Goal: Information Seeking & Learning: Learn about a topic

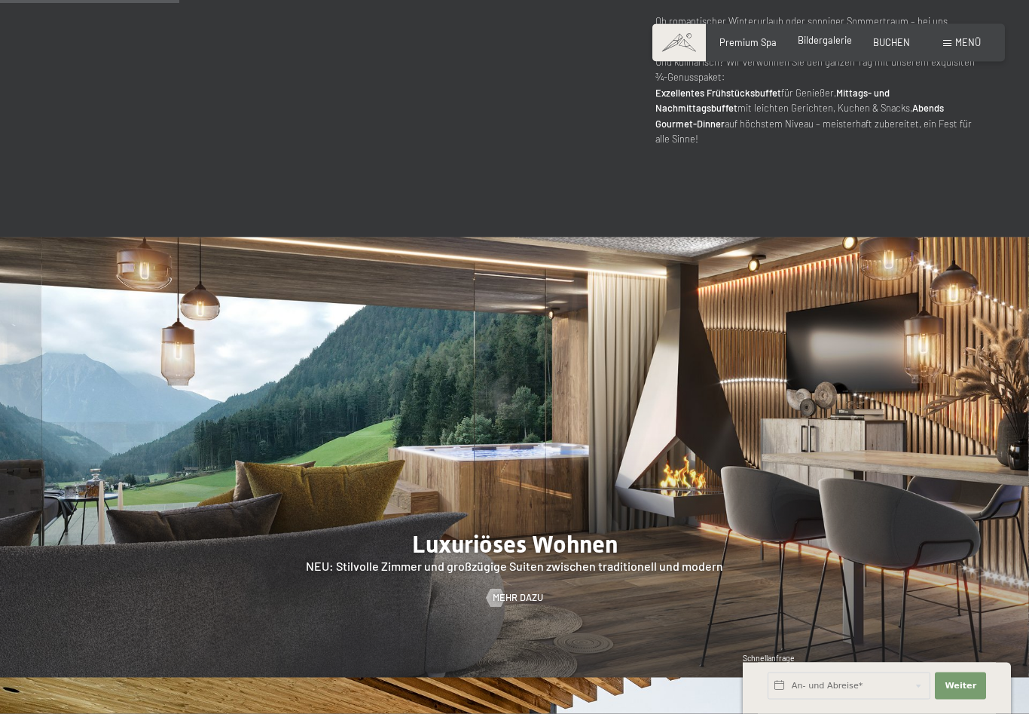
scroll to position [1123, 0]
click at [834, 46] on span "Bildergalerie" at bounding box center [825, 40] width 54 height 12
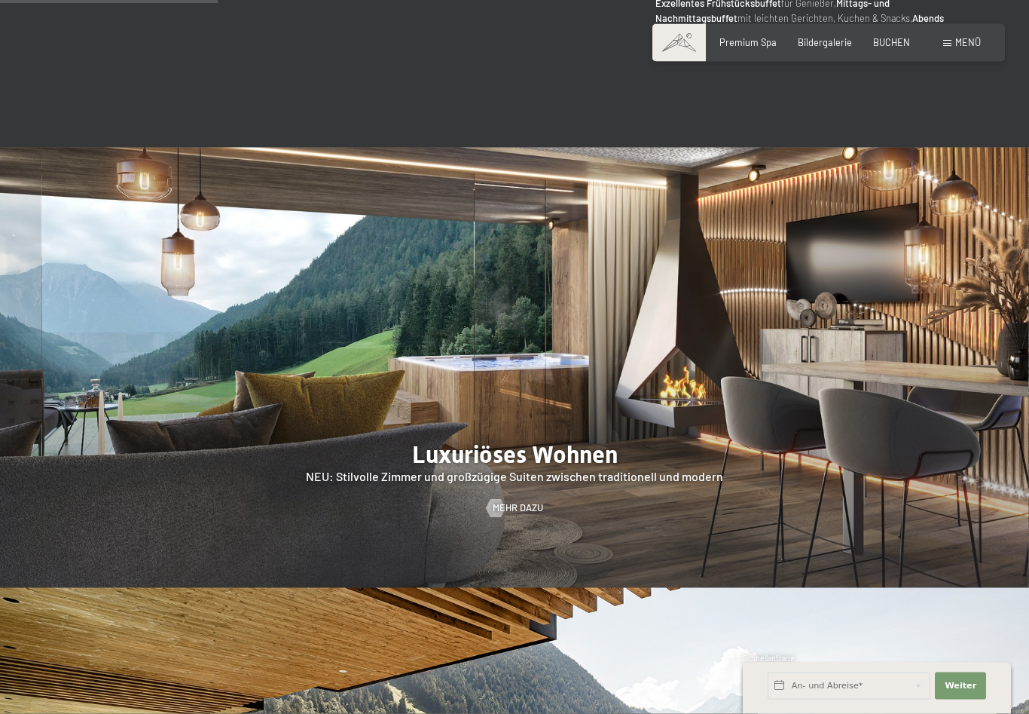
scroll to position [1213, 0]
click at [503, 447] on div at bounding box center [514, 367] width 1029 height 441
click at [511, 501] on span "Mehr dazu" at bounding box center [533, 508] width 50 height 14
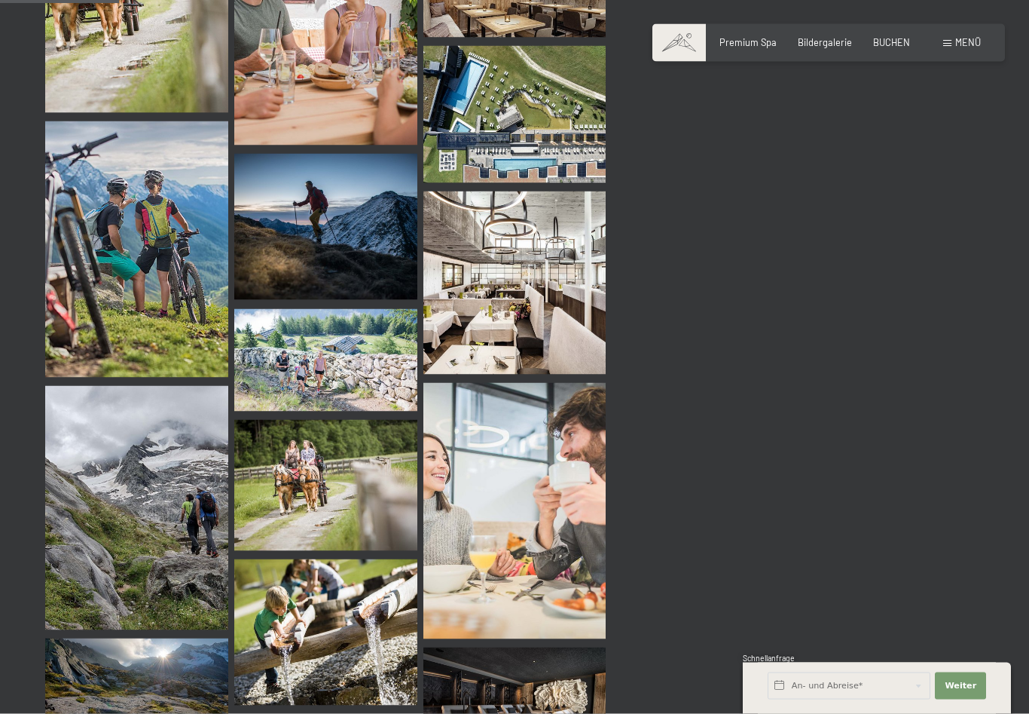
scroll to position [1659, 0]
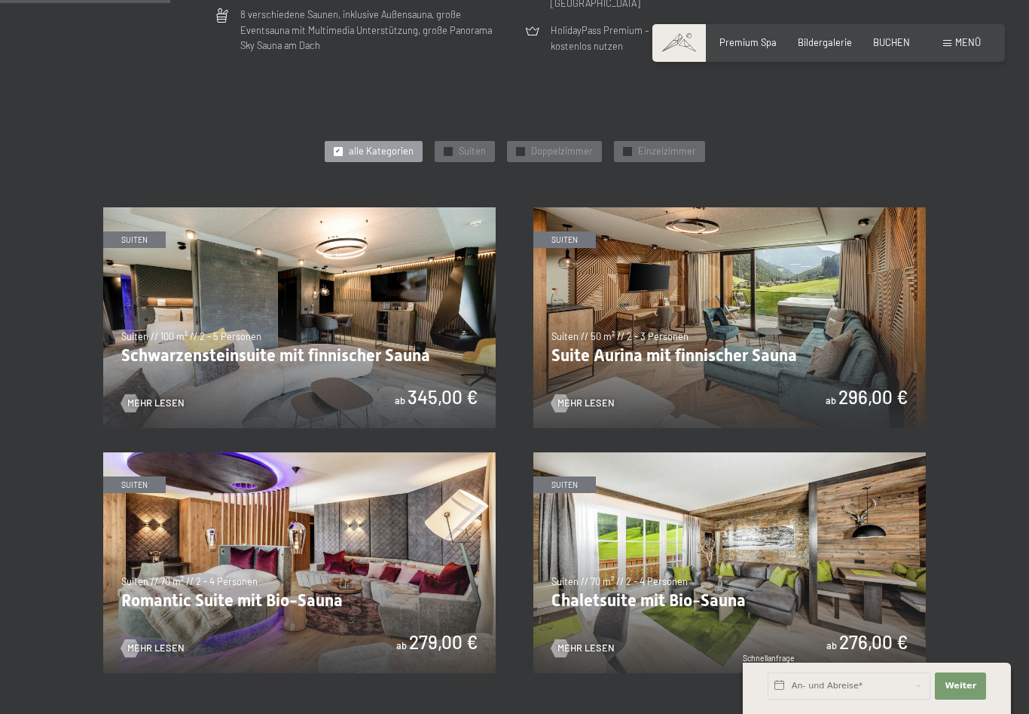
scroll to position [593, 0]
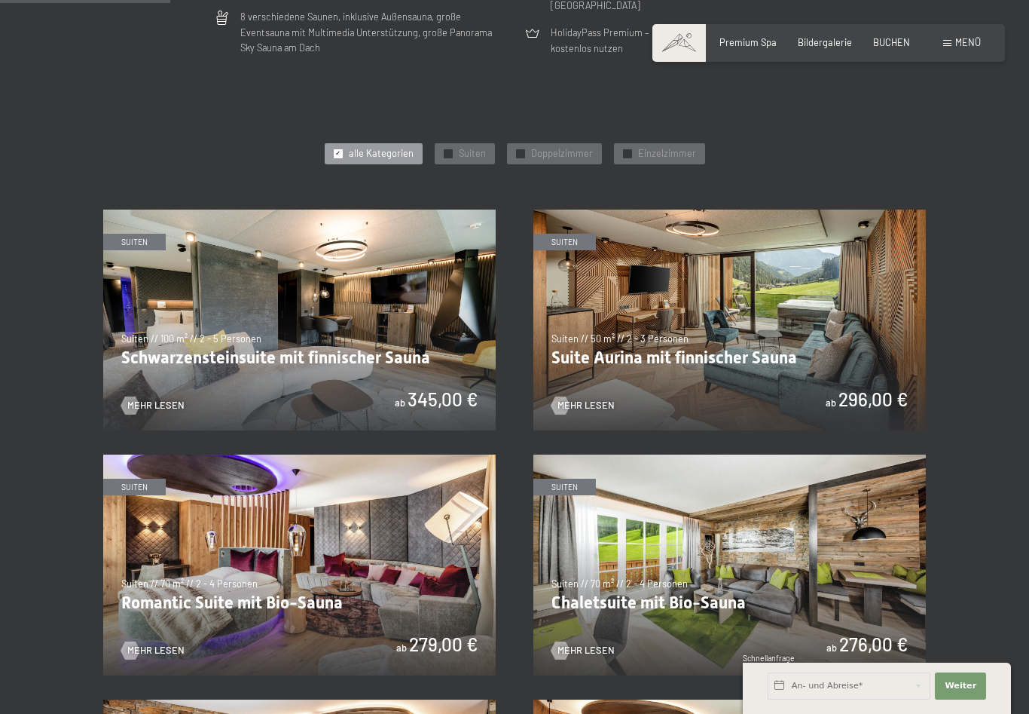
click at [711, 317] on img at bounding box center [730, 320] width 393 height 221
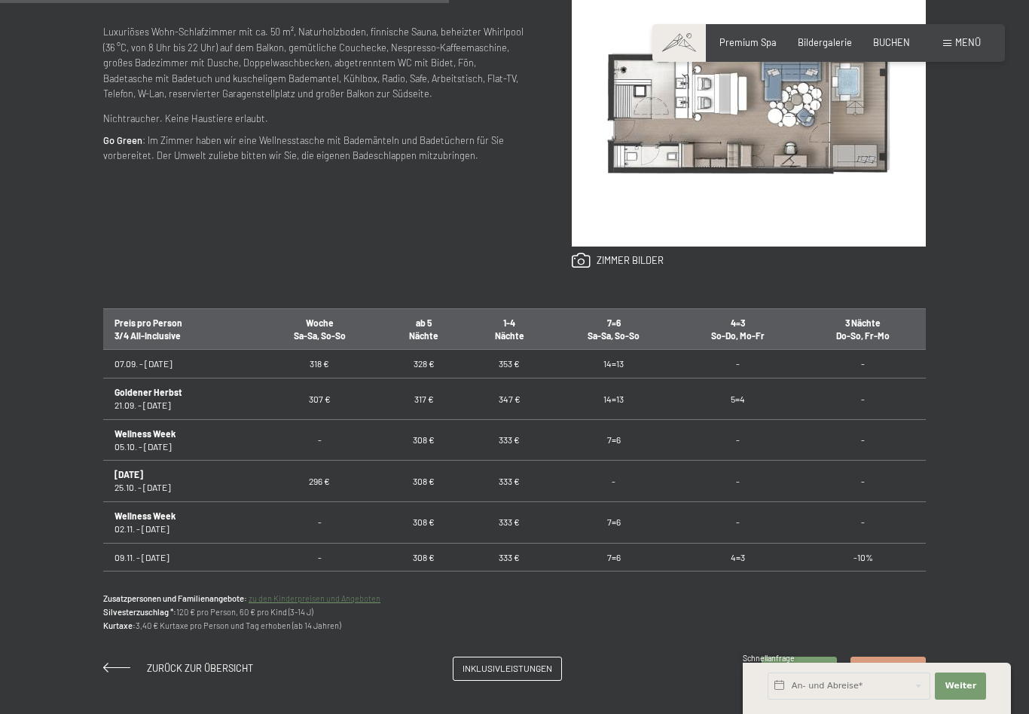
scroll to position [713, 0]
click at [314, 602] on link "zu den Kinderpreisen und Angeboten" at bounding box center [315, 597] width 132 height 10
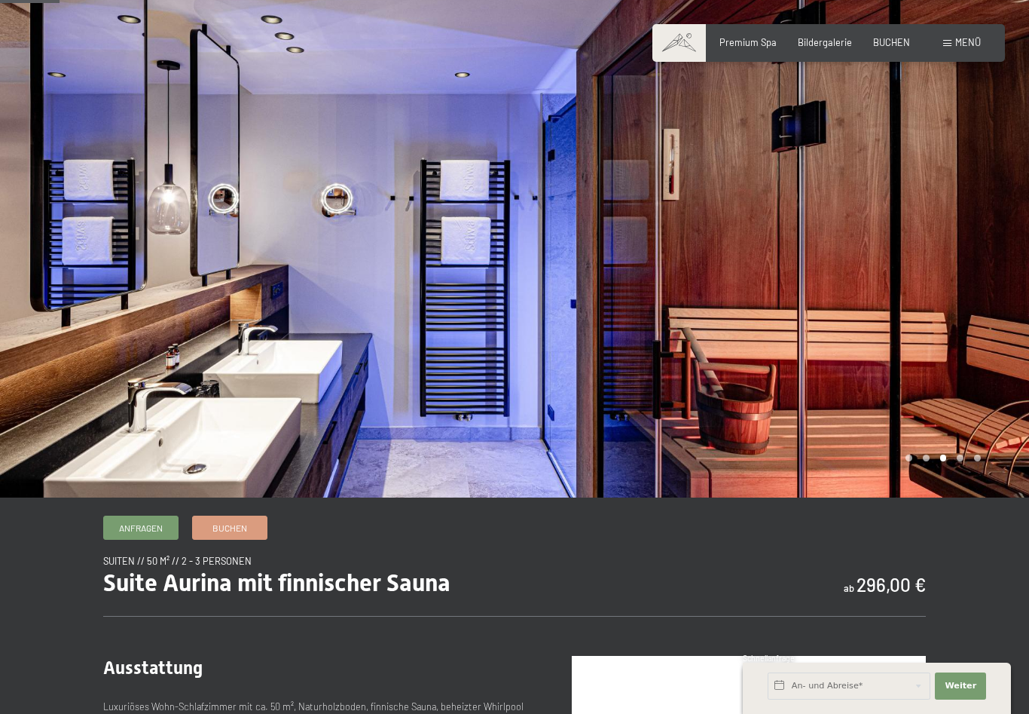
scroll to position [0, 0]
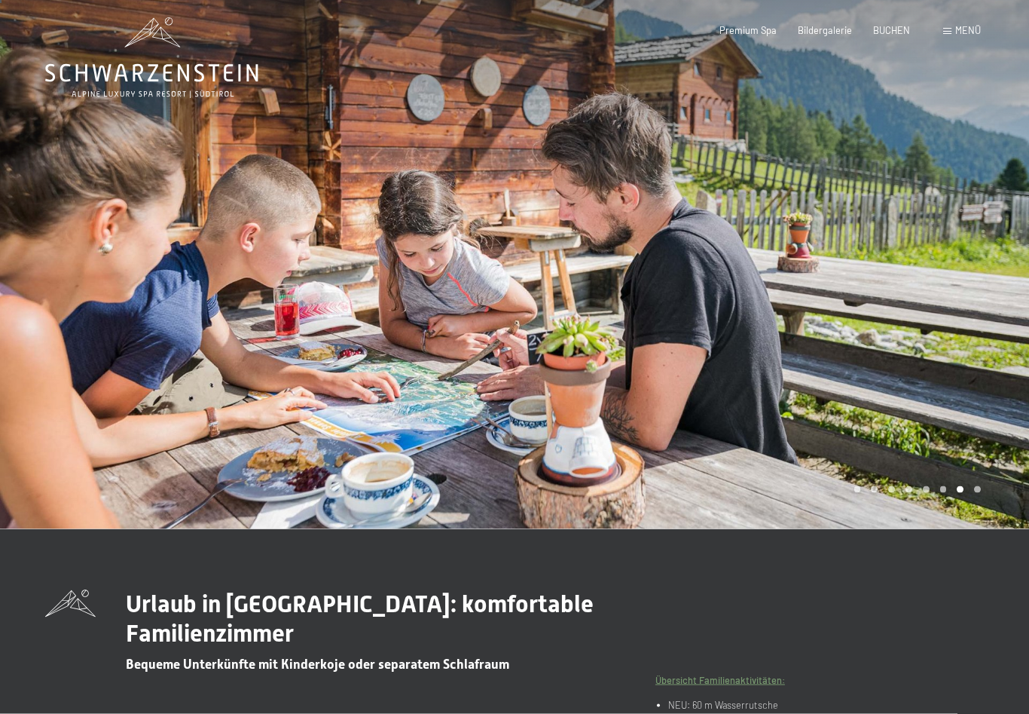
scroll to position [7, 0]
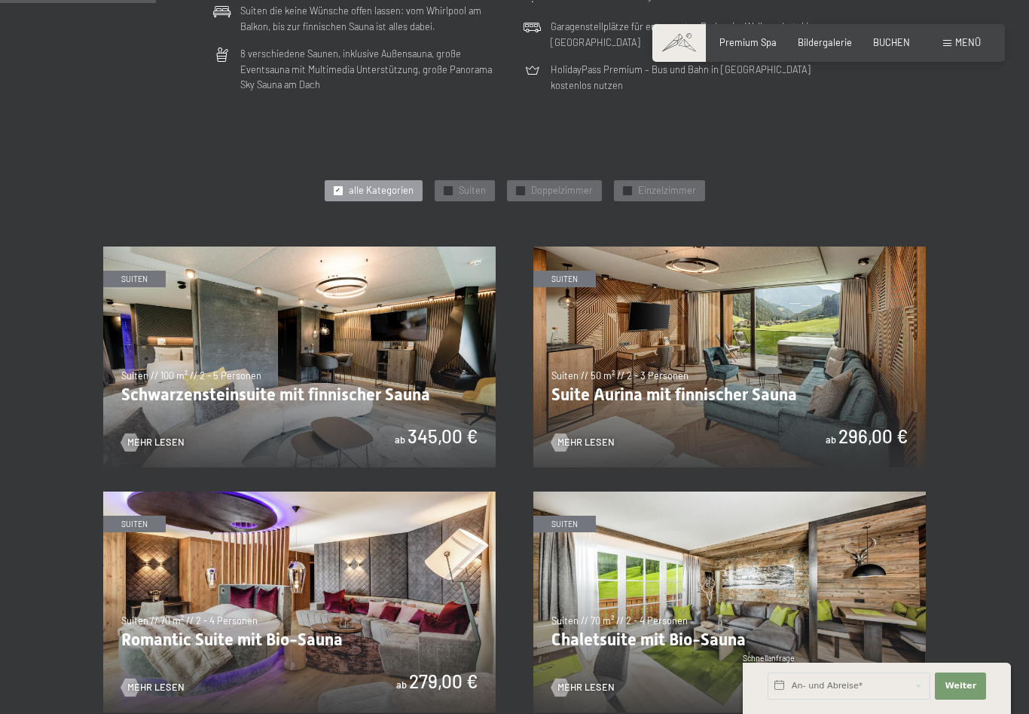
scroll to position [555, 0]
click at [237, 366] on img at bounding box center [299, 357] width 393 height 221
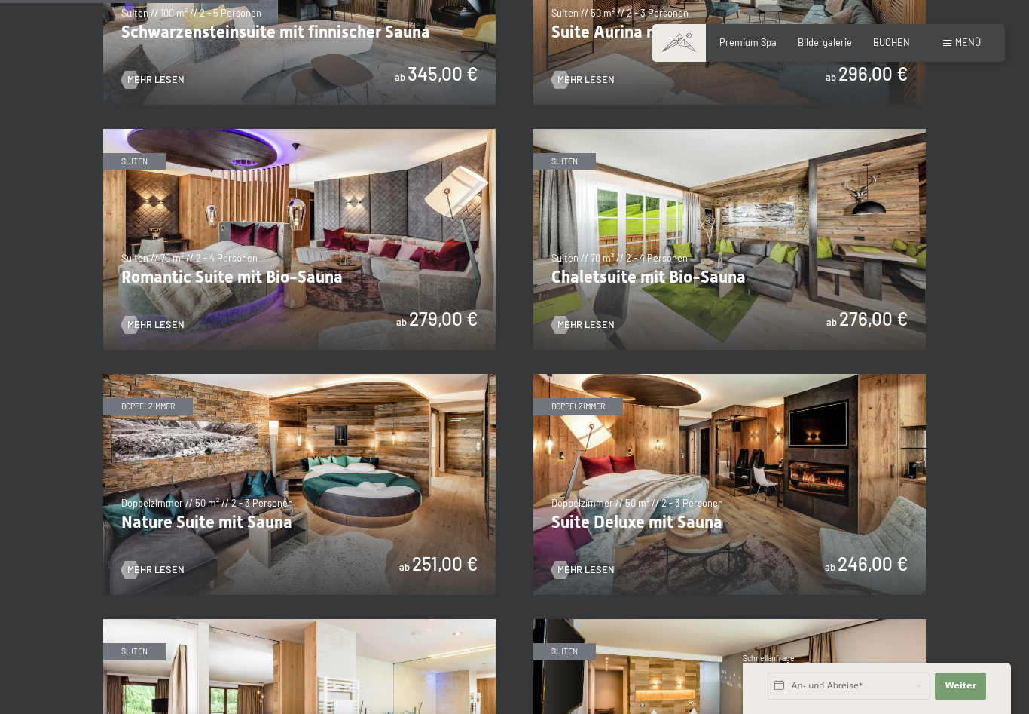
scroll to position [923, 0]
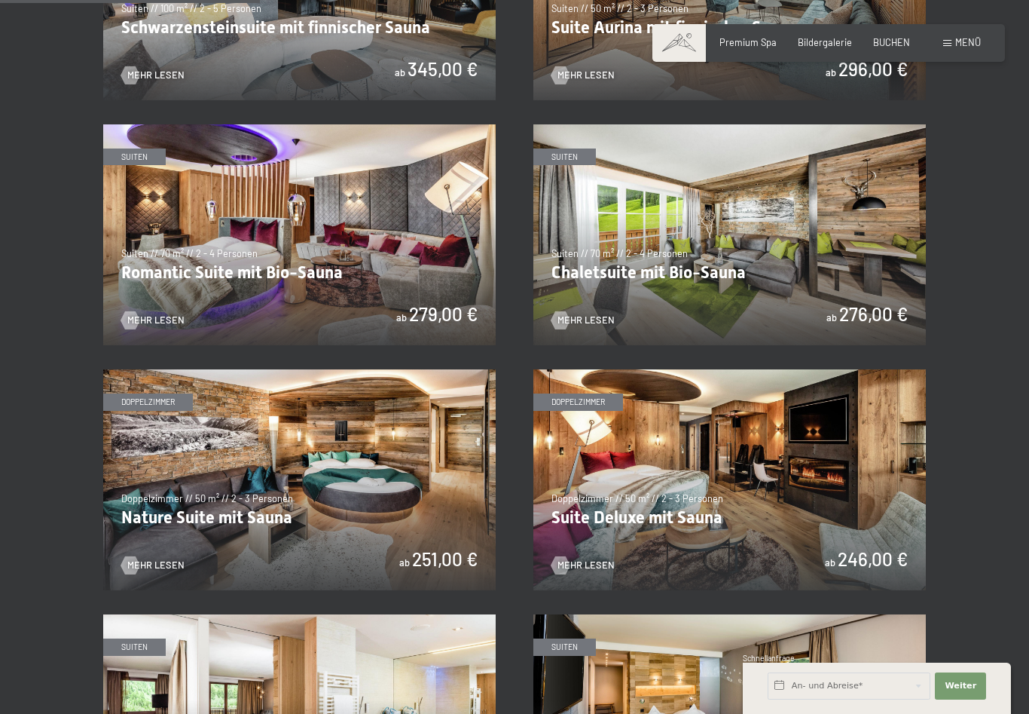
click at [635, 462] on img at bounding box center [730, 479] width 393 height 221
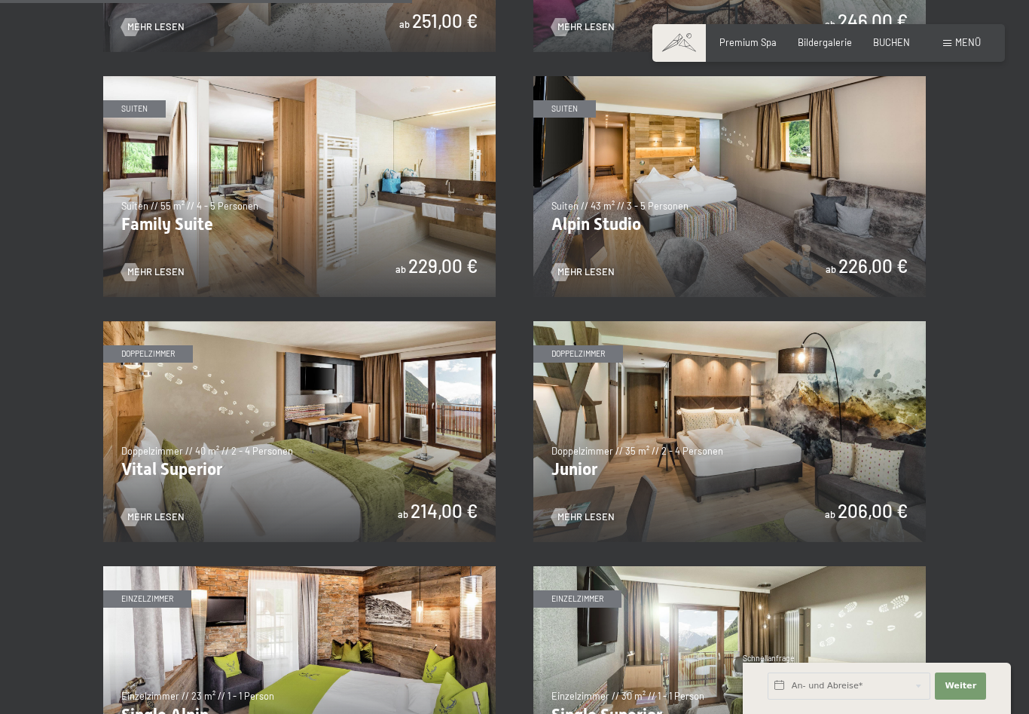
scroll to position [1464, 0]
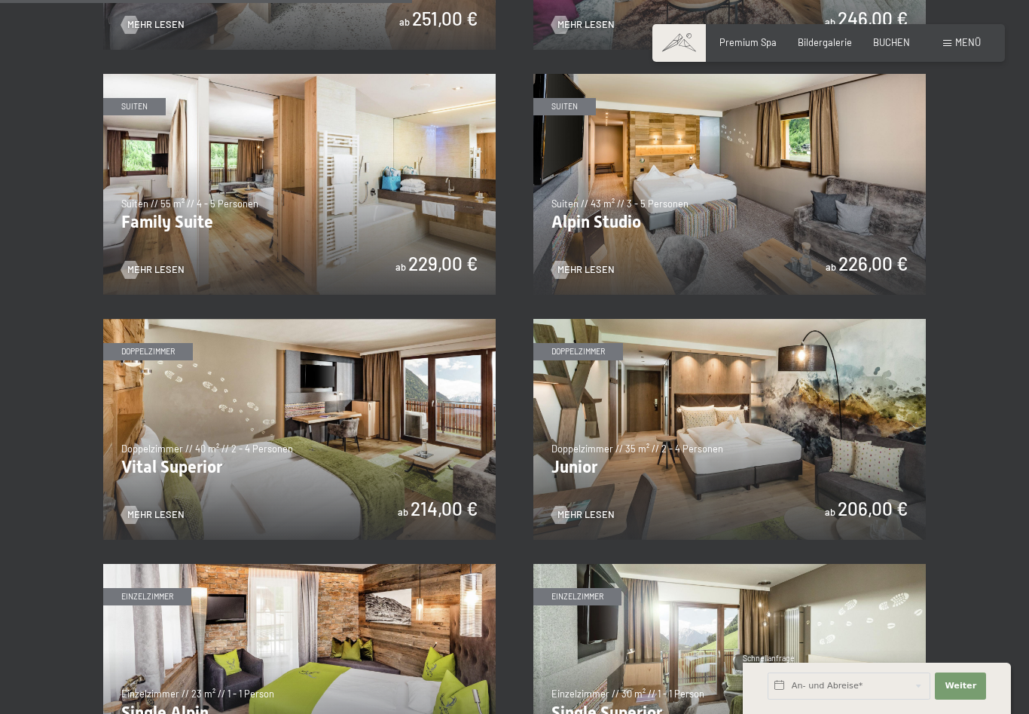
click at [659, 442] on img at bounding box center [730, 429] width 393 height 221
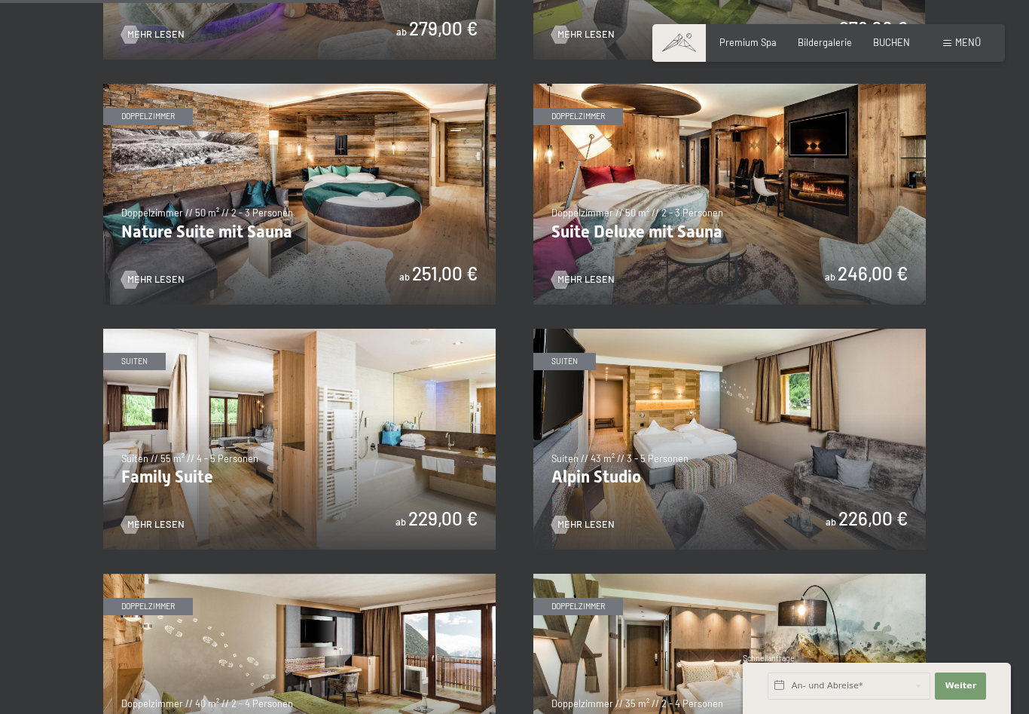
scroll to position [1208, 0]
click at [234, 452] on img at bounding box center [299, 439] width 393 height 221
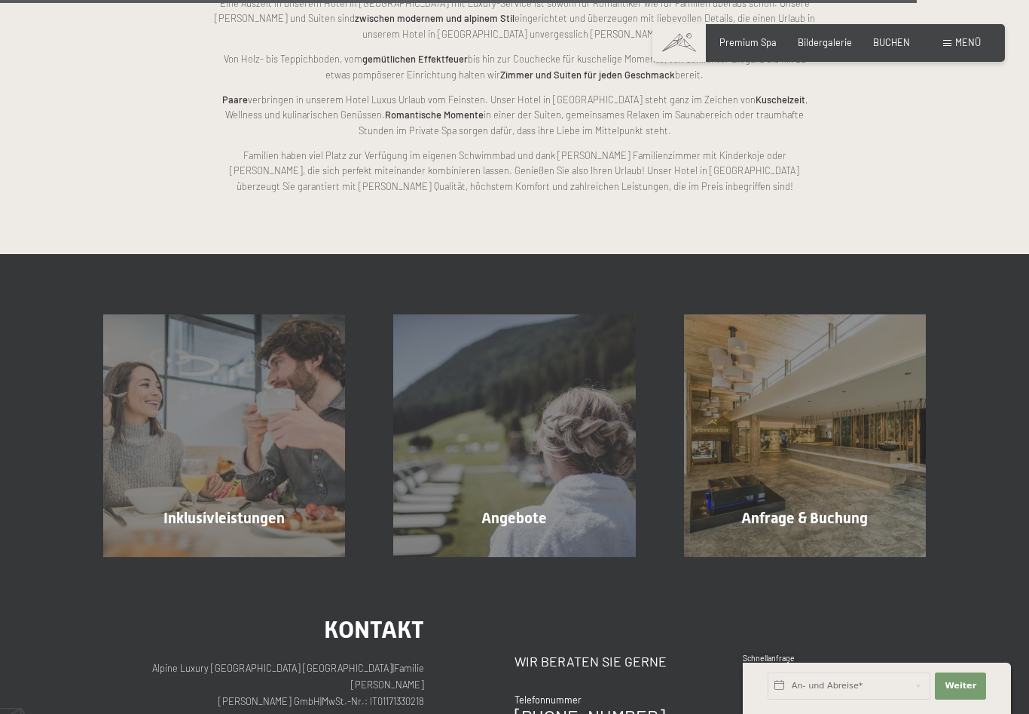
scroll to position [3277, 0]
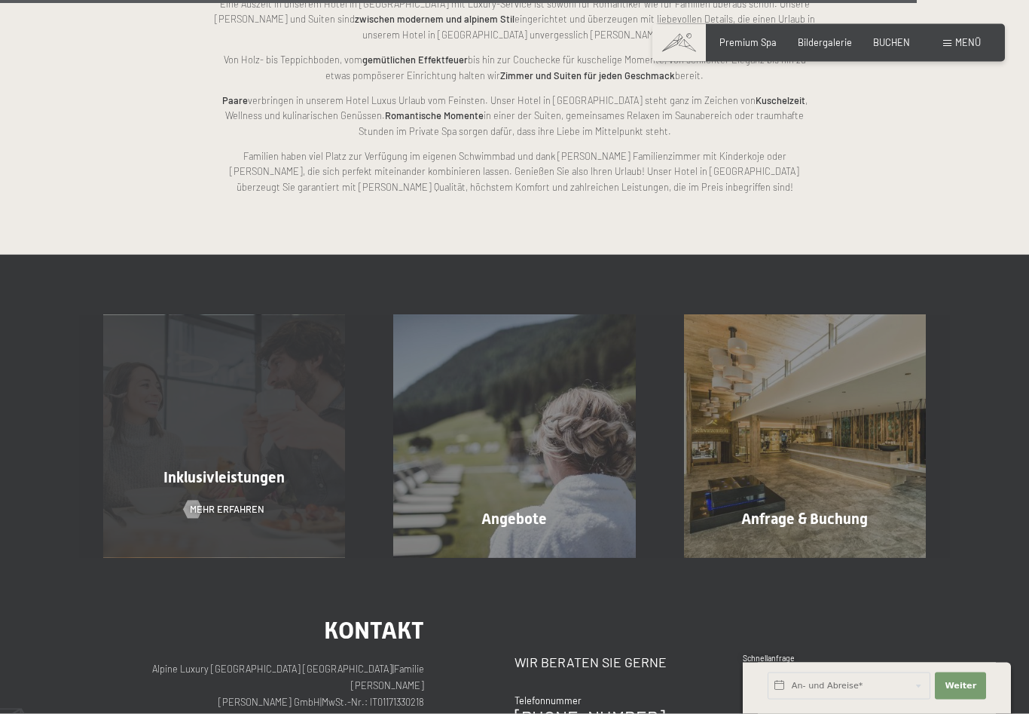
click at [182, 482] on div "Inklusivleistungen Mehr erfahren" at bounding box center [224, 436] width 290 height 242
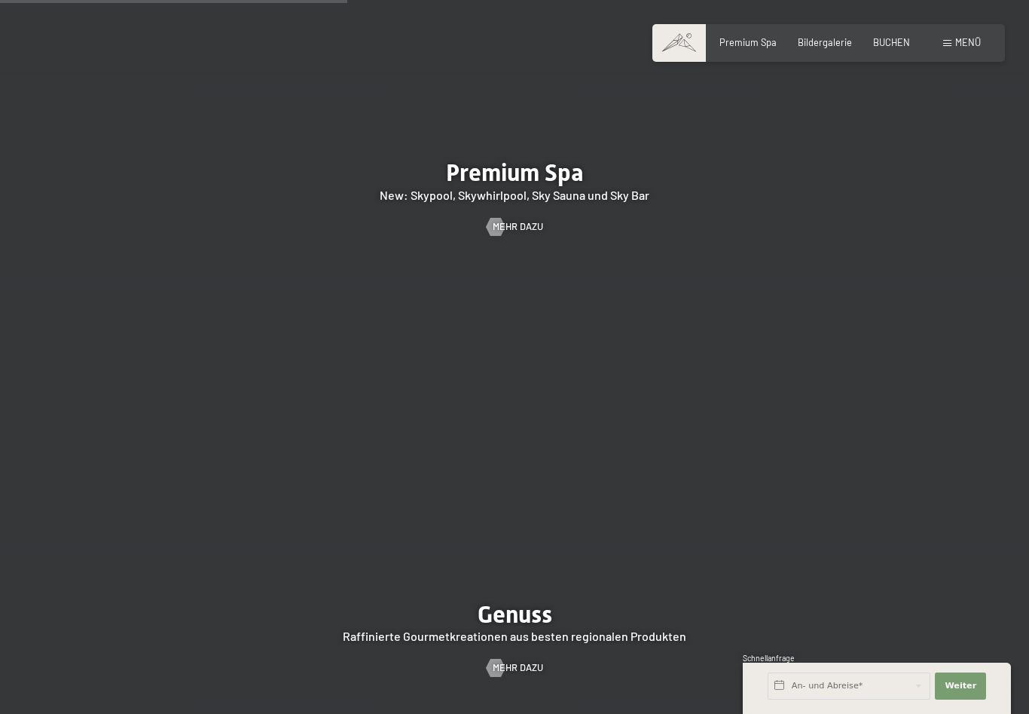
scroll to position [1935, 0]
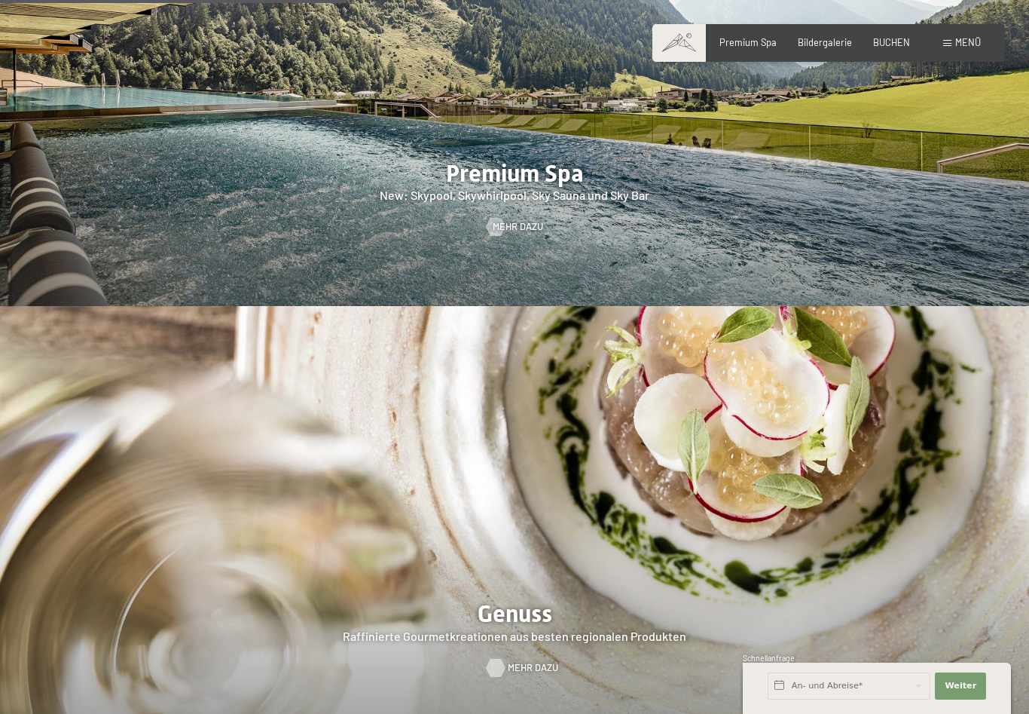
click at [508, 661] on span "Mehr dazu" at bounding box center [533, 668] width 50 height 14
